Goal: Navigation & Orientation: Find specific page/section

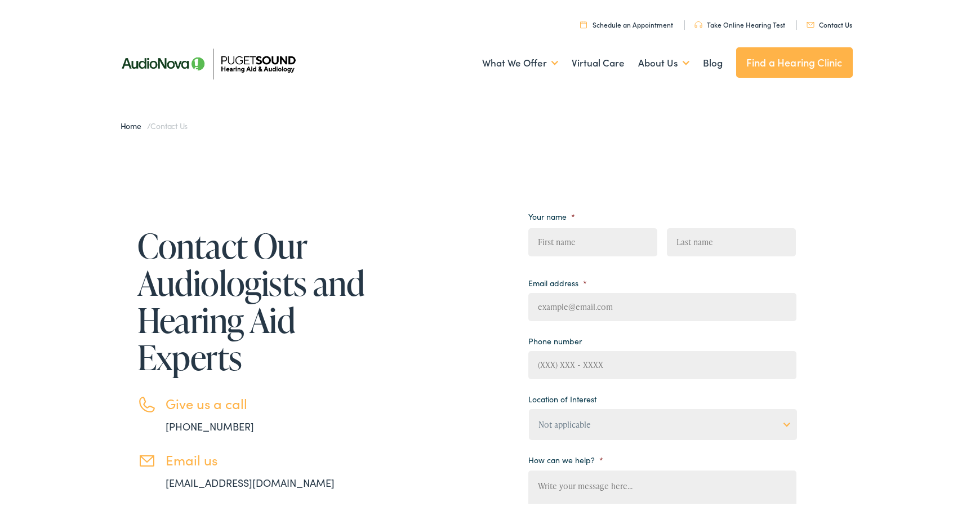
click at [790, 53] on link "Find a Hearing Clinic" at bounding box center [794, 60] width 117 height 30
